Goal: Transaction & Acquisition: Book appointment/travel/reservation

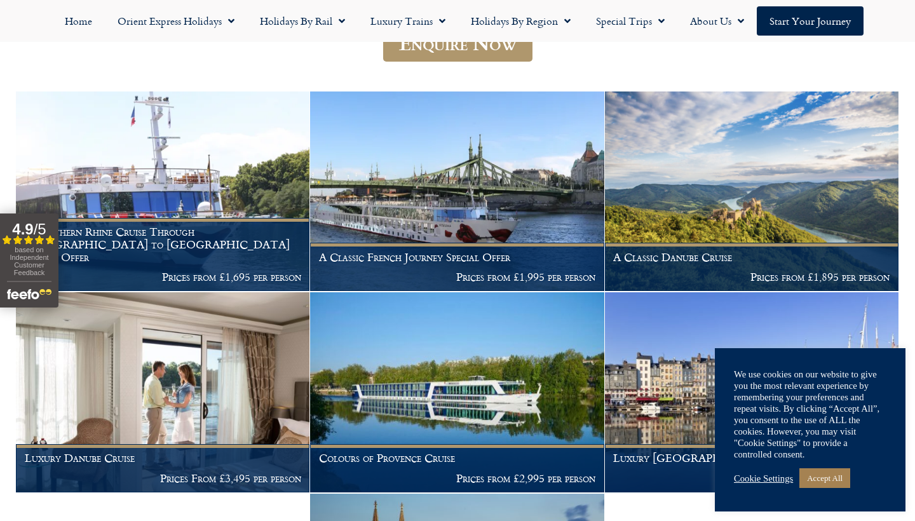
scroll to position [304, 0]
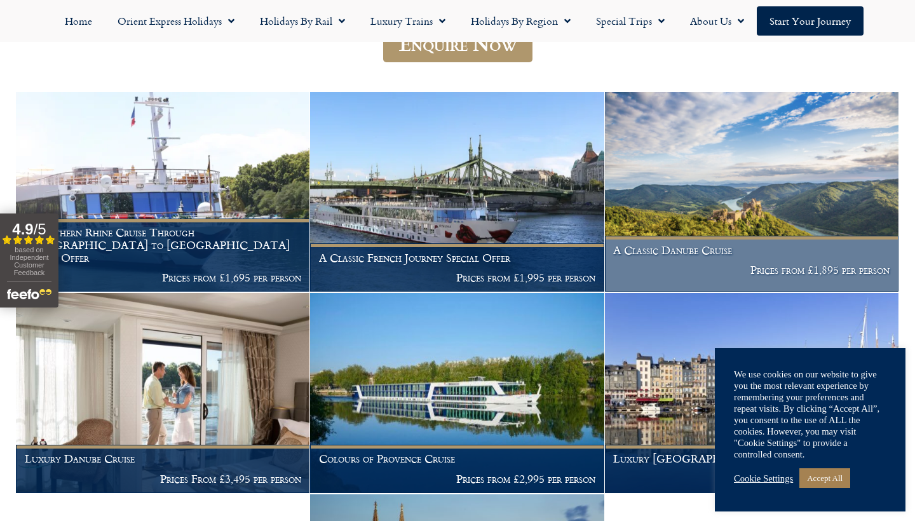
click at [672, 244] on h1 "A Classic Danube Cruise" at bounding box center [751, 250] width 276 height 13
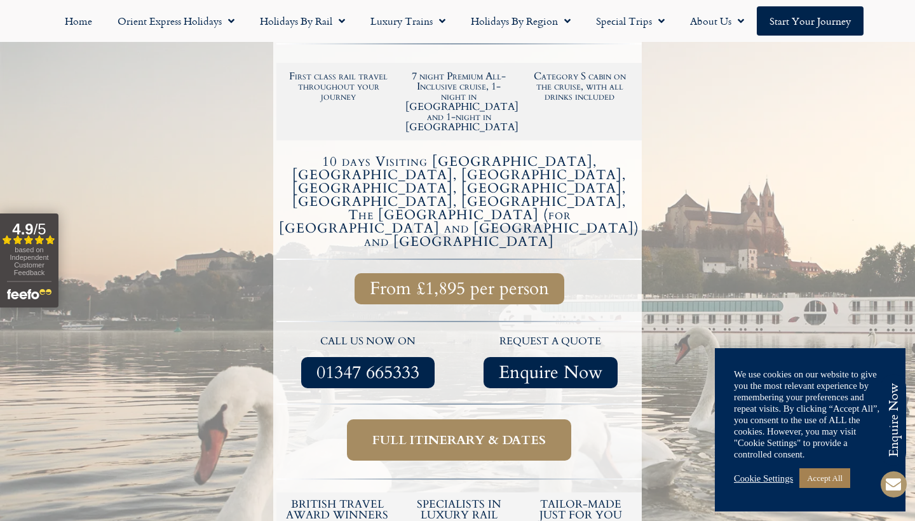
scroll to position [321, 0]
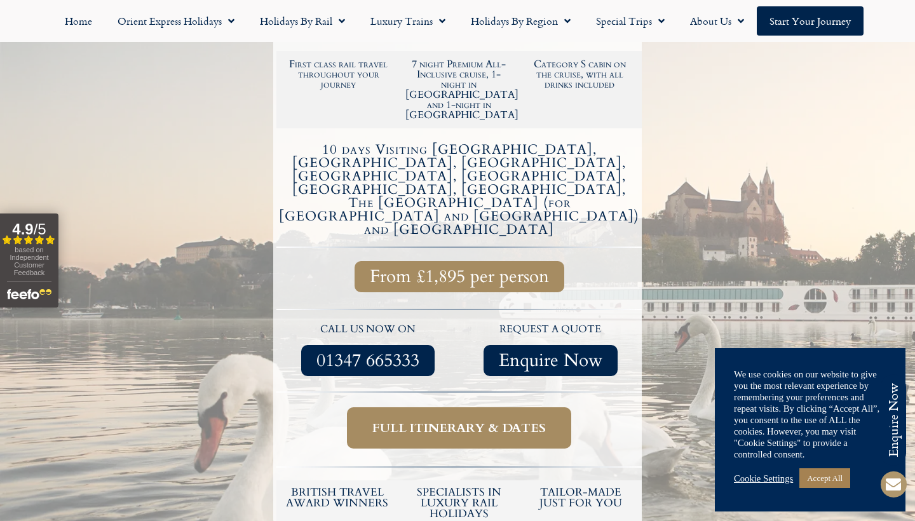
click at [496, 420] on span "Full itinerary & dates" at bounding box center [458, 428] width 173 height 16
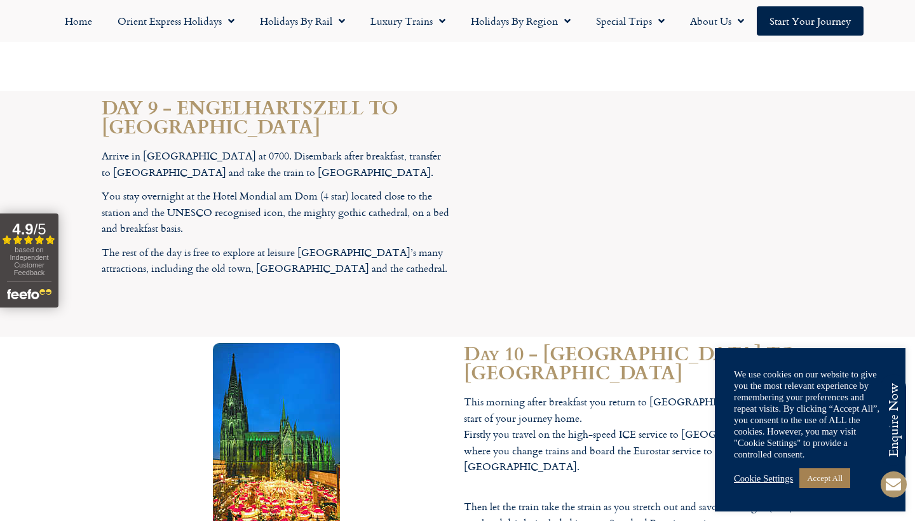
scroll to position [5370, 0]
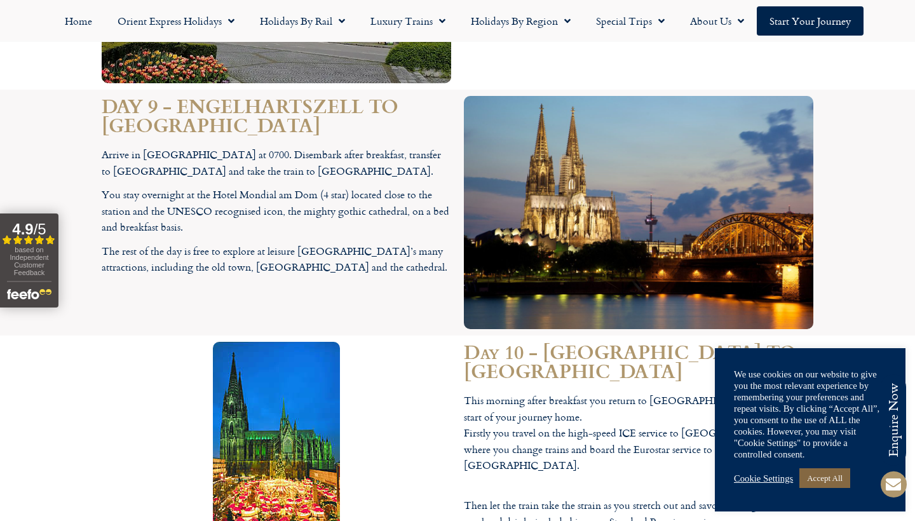
click at [841, 477] on link "Accept All" at bounding box center [824, 478] width 51 height 20
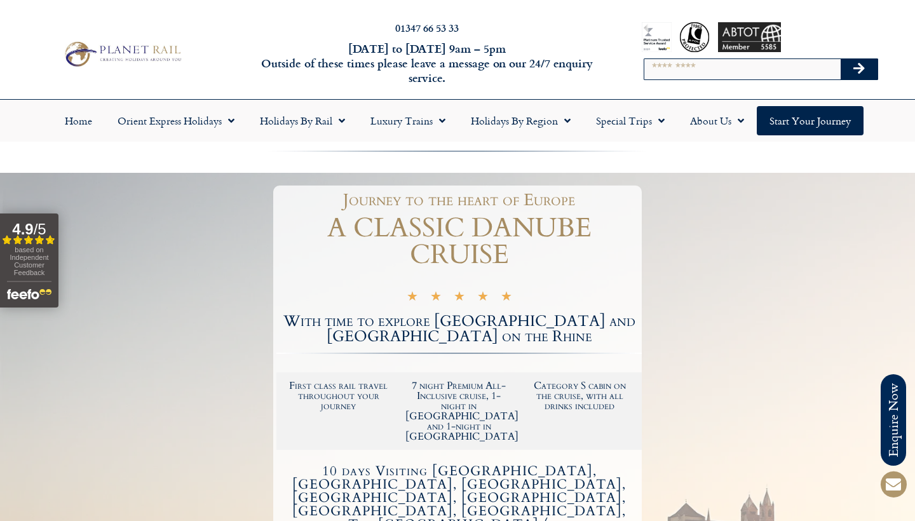
scroll to position [0, 0]
click at [849, 128] on link "Start your Journey" at bounding box center [810, 120] width 107 height 29
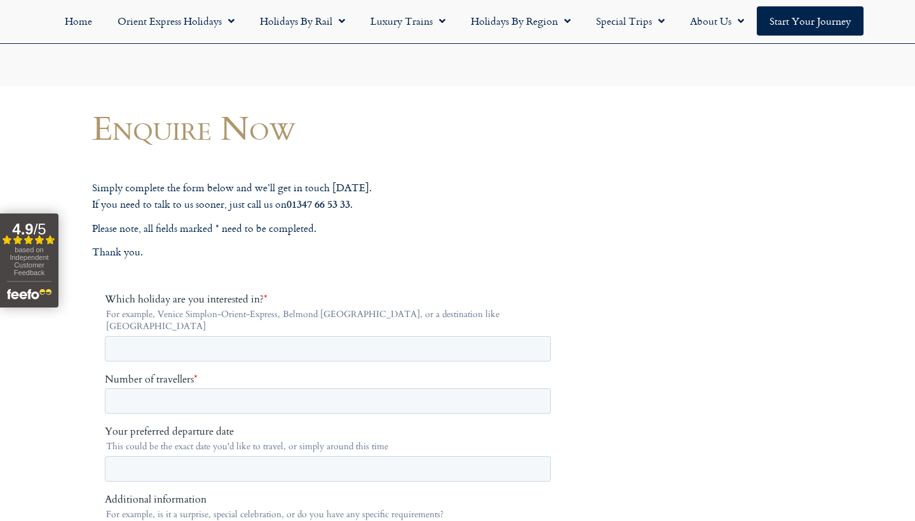
scroll to position [196, 0]
